Goal: Navigation & Orientation: Understand site structure

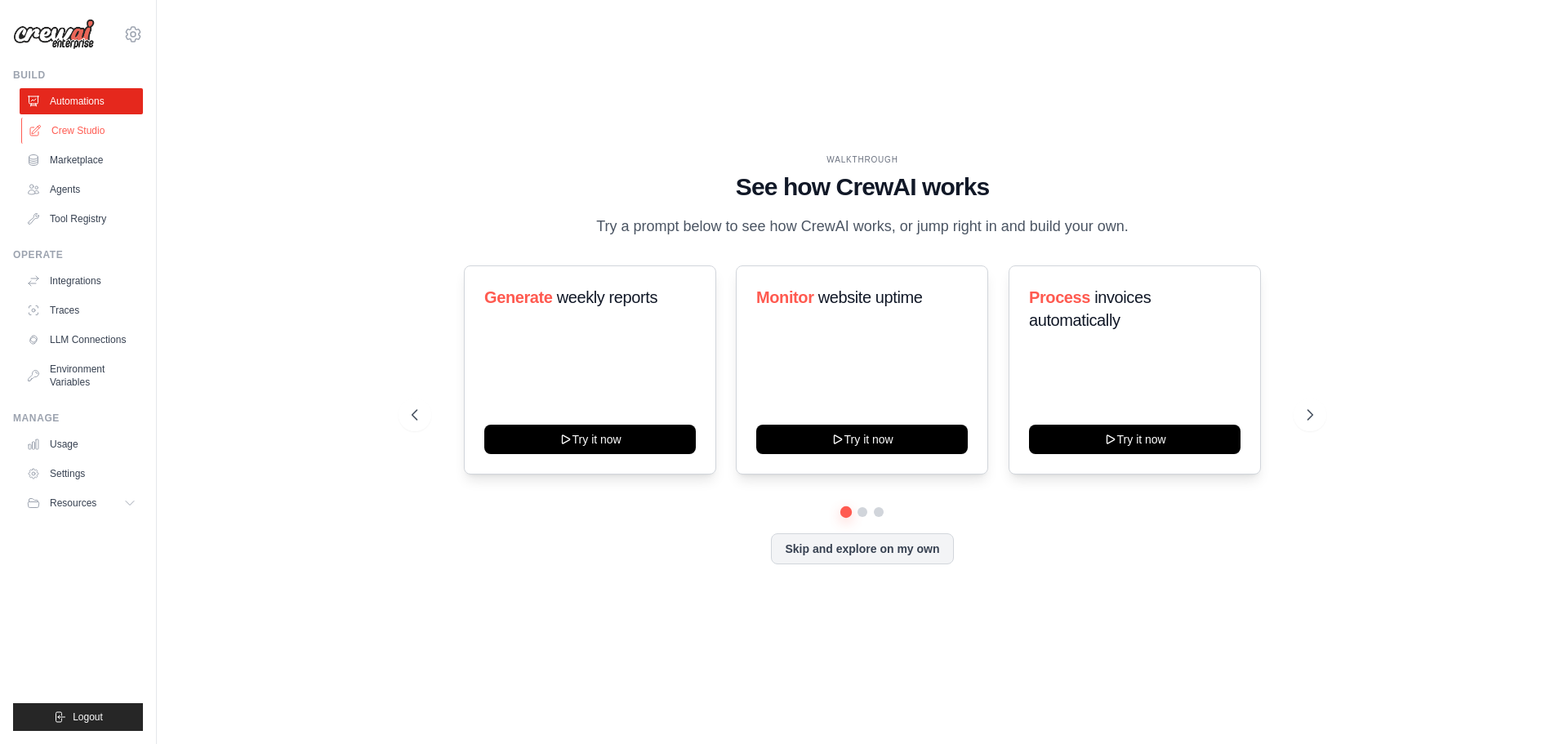
click at [99, 126] on link "Crew Studio" at bounding box center [83, 130] width 124 height 26
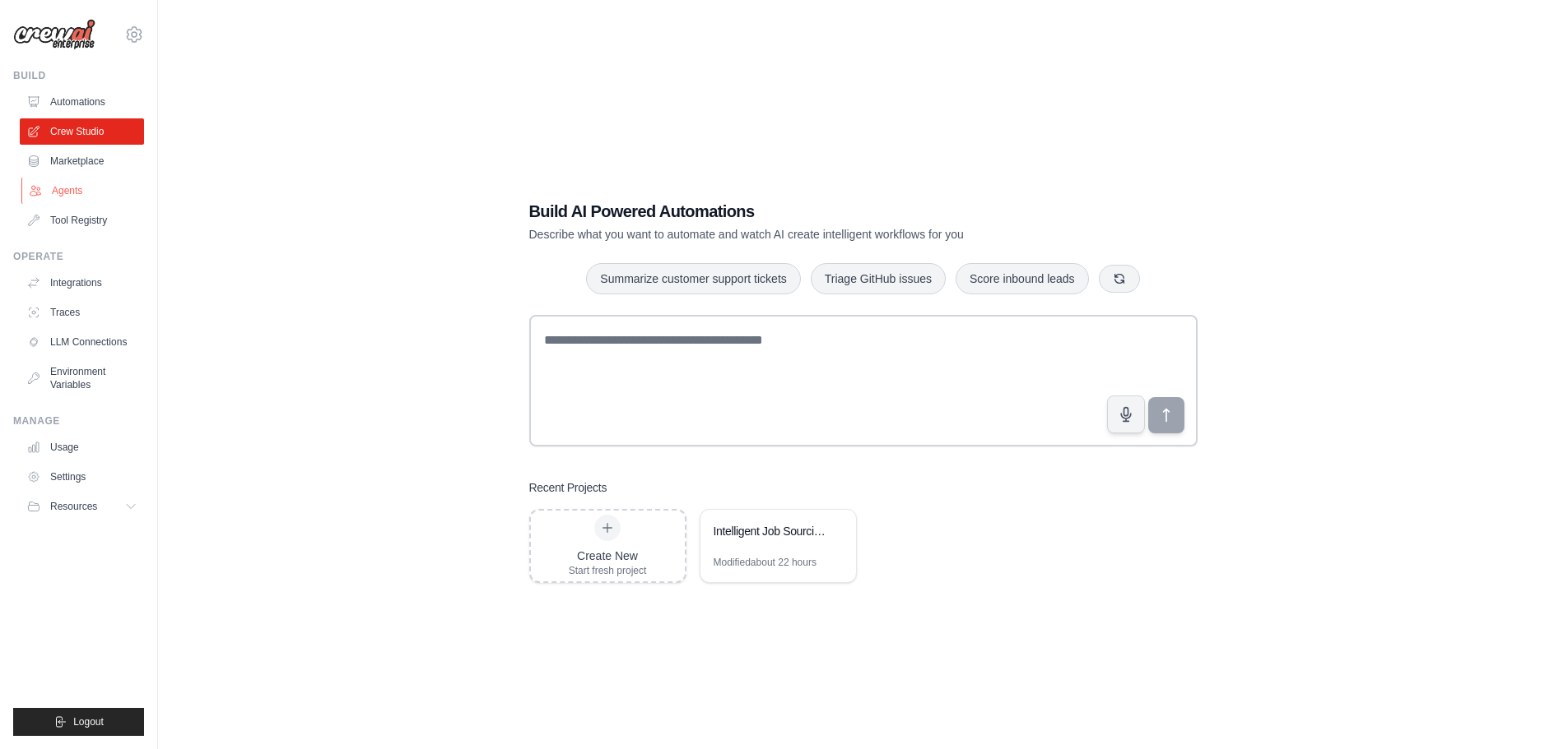
click at [78, 193] on link "Agents" at bounding box center [84, 190] width 124 height 26
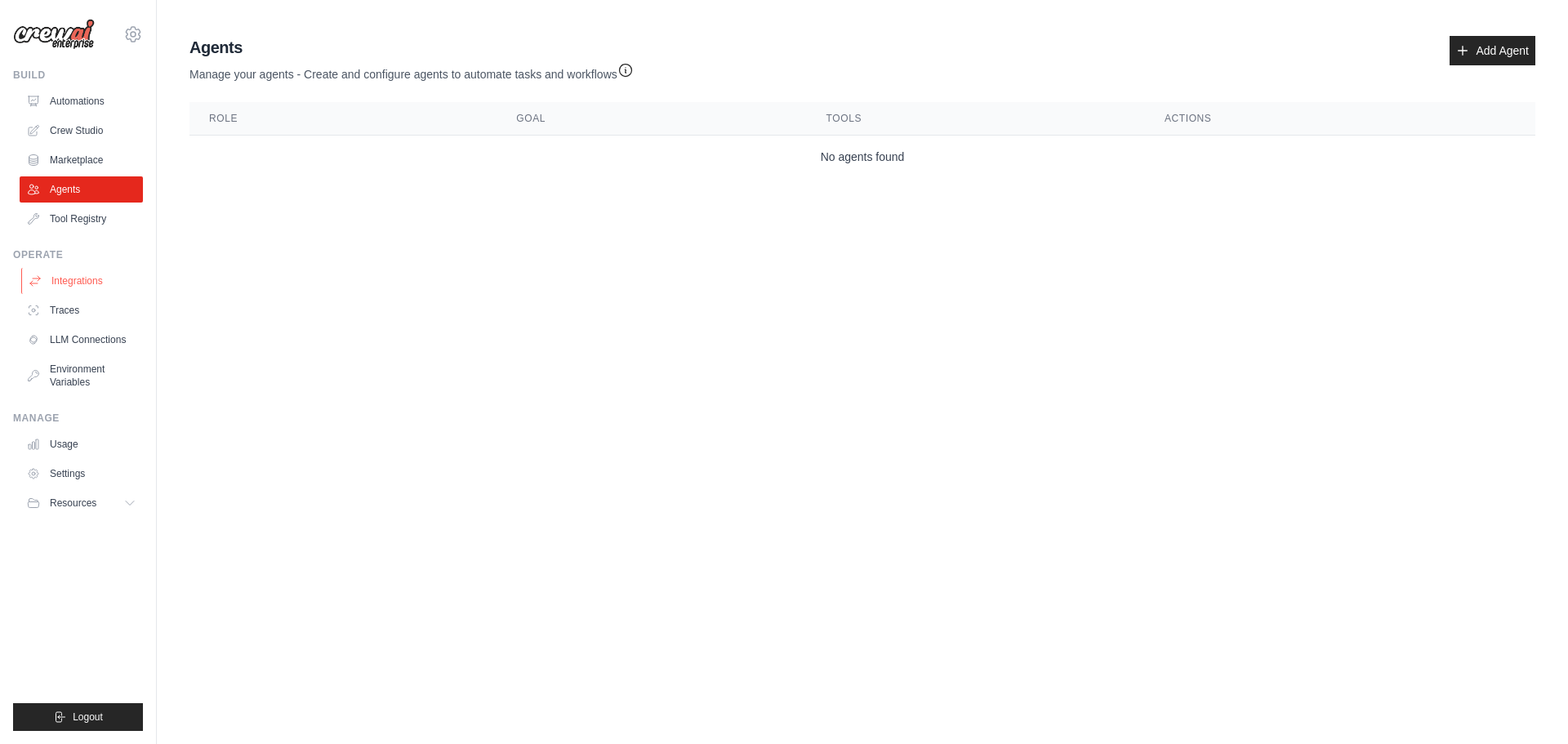
click at [68, 276] on link "Integrations" at bounding box center [83, 280] width 124 height 26
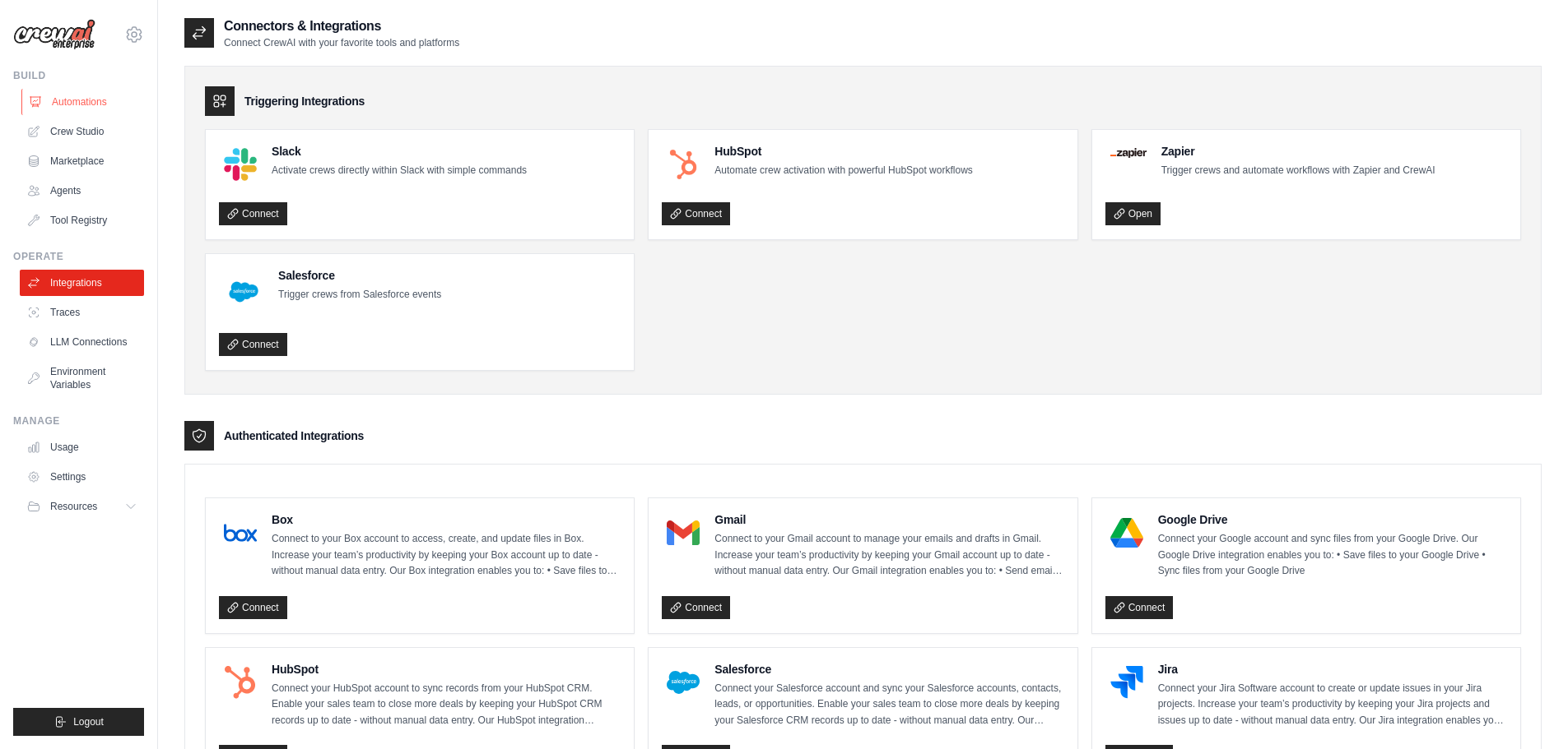
click at [87, 104] on link "Automations" at bounding box center [84, 102] width 124 height 26
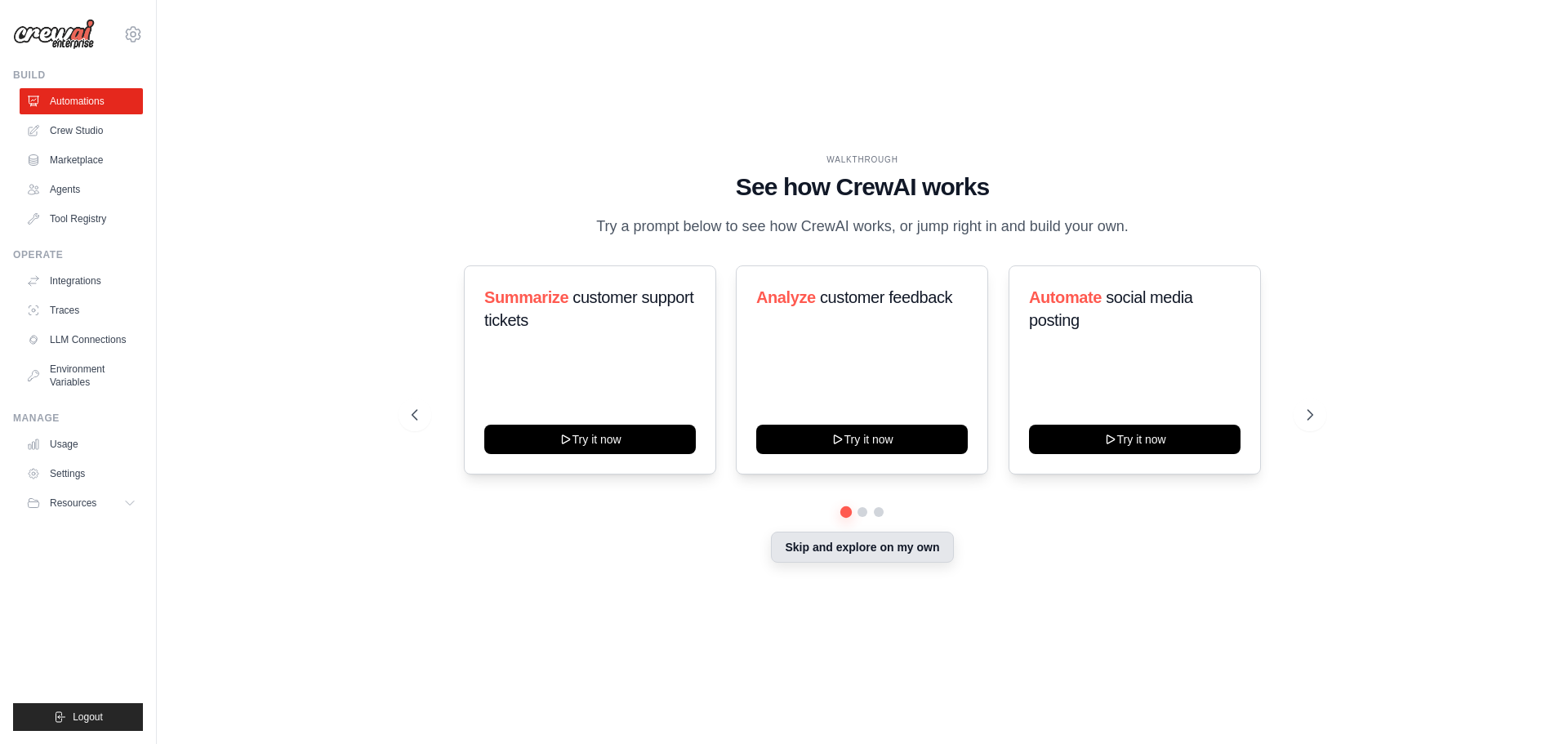
click at [855, 544] on button "Skip and explore on my own" at bounding box center [863, 547] width 183 height 31
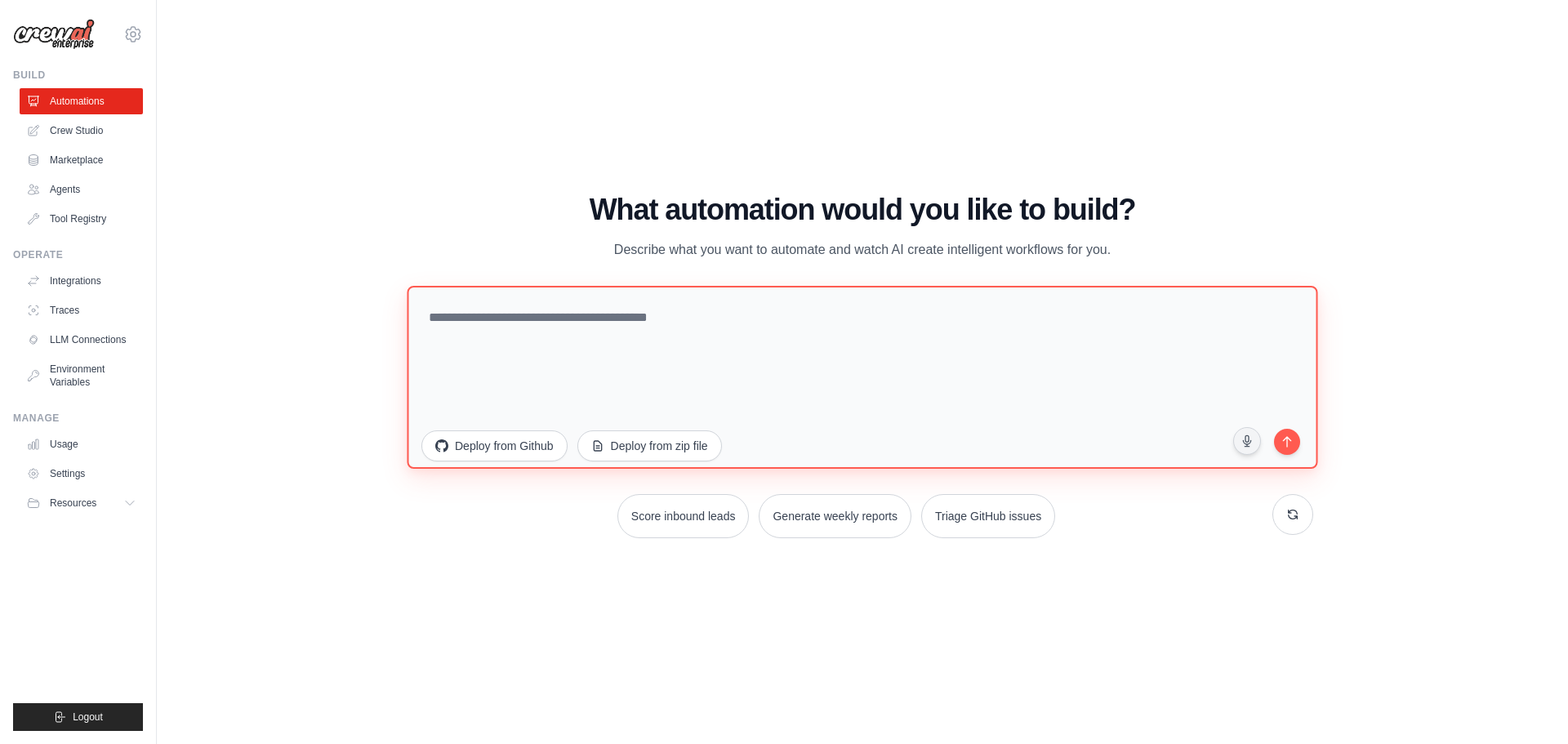
click at [598, 321] on textarea at bounding box center [862, 377] width 911 height 183
